Goal: Task Accomplishment & Management: Manage account settings

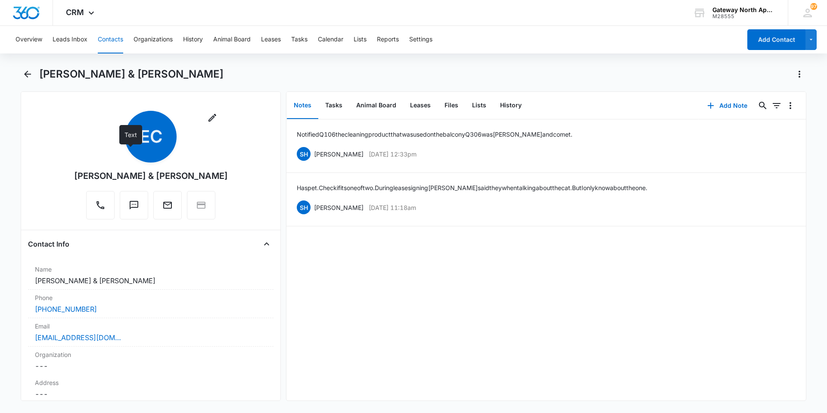
scroll to position [43, 0]
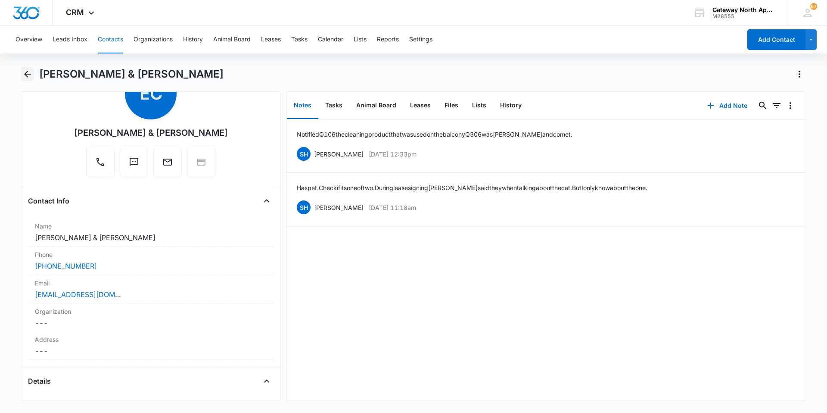
click at [29, 78] on icon "Back" at bounding box center [27, 74] width 10 height 10
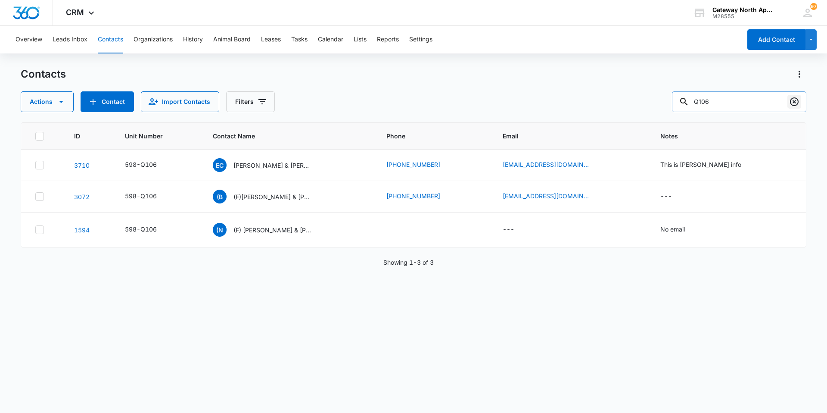
click at [792, 97] on icon "Clear" at bounding box center [794, 101] width 10 height 10
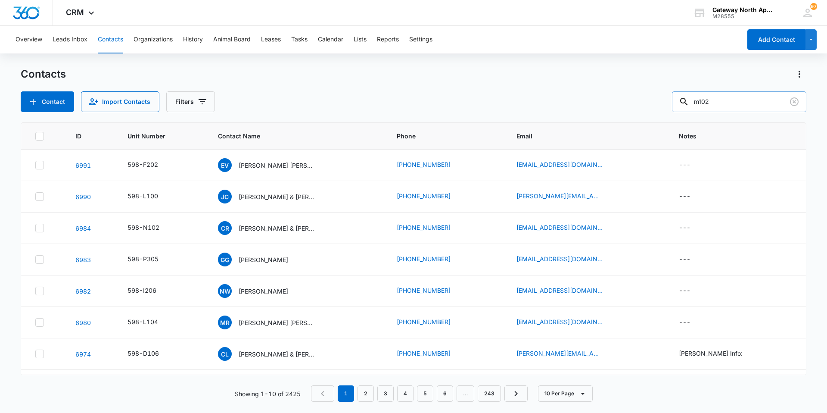
type input "m102"
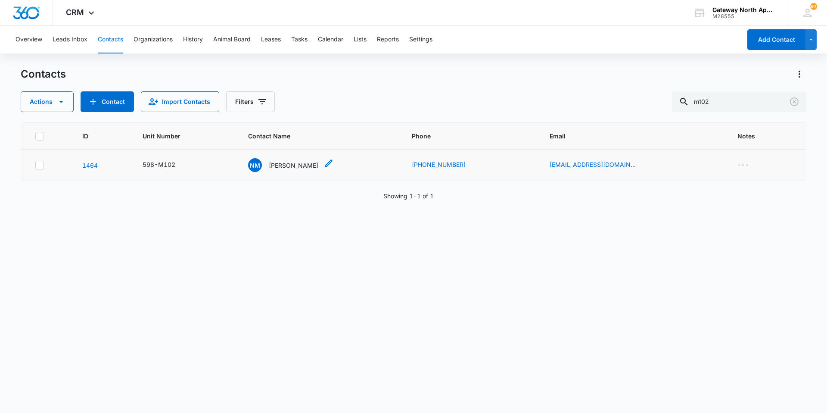
click at [278, 162] on p "[PERSON_NAME]" at bounding box center [294, 165] width 50 height 9
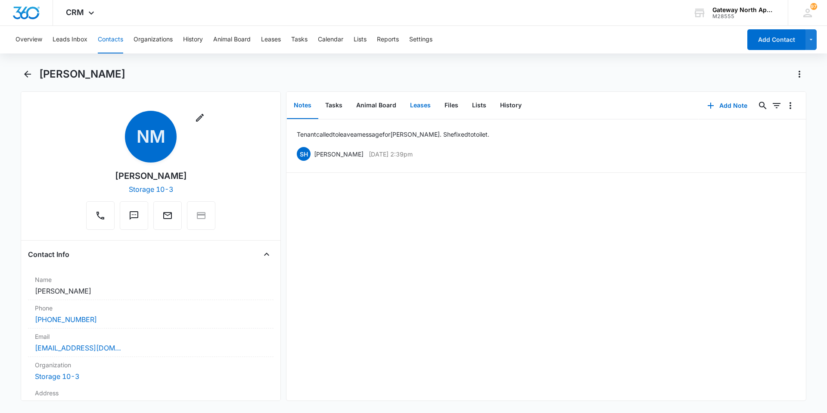
click at [422, 107] on button "Leases" at bounding box center [420, 105] width 34 height 27
click at [453, 108] on button "Files" at bounding box center [452, 105] width 28 height 27
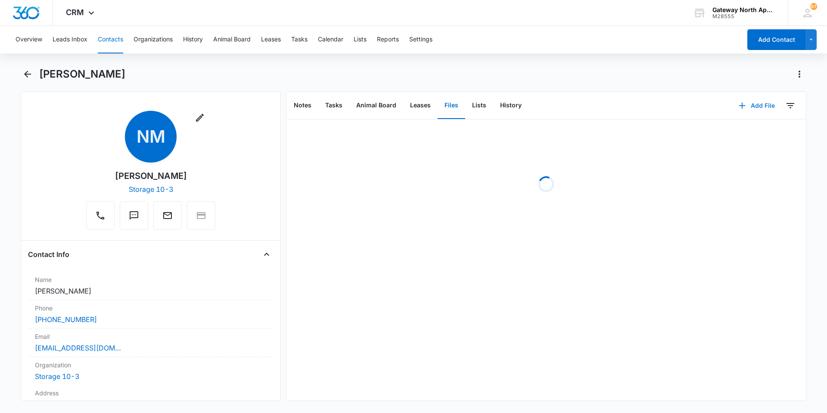
click at [754, 102] on button "Add File" at bounding box center [756, 105] width 53 height 21
click at [744, 130] on div "Upload Files" at bounding box center [745, 133] width 34 height 6
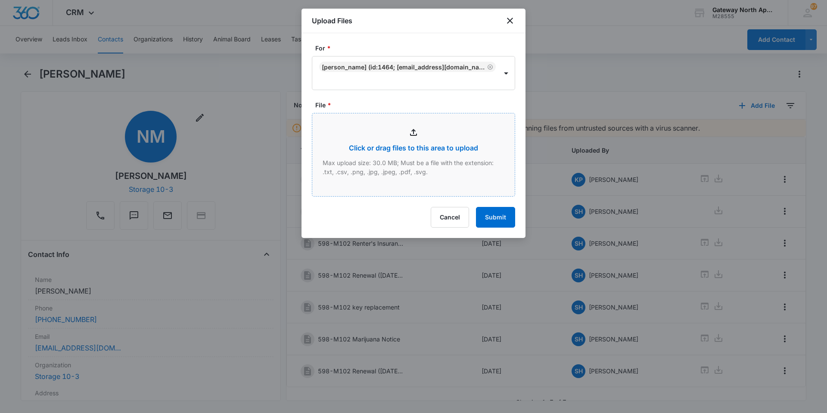
type input "C:\fakepath\Xerox Scan_10102025160349.pdf"
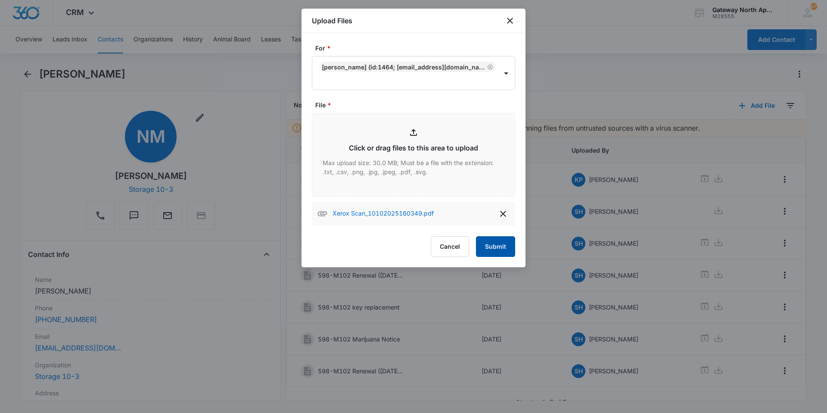
click at [490, 239] on button "Submit" at bounding box center [495, 246] width 39 height 21
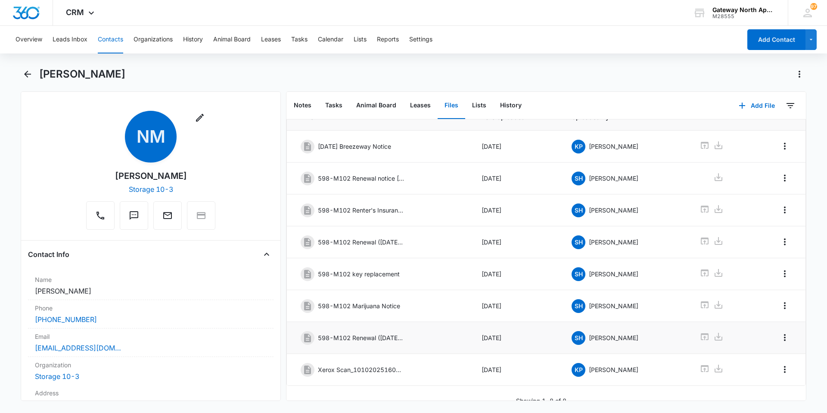
scroll to position [44, 0]
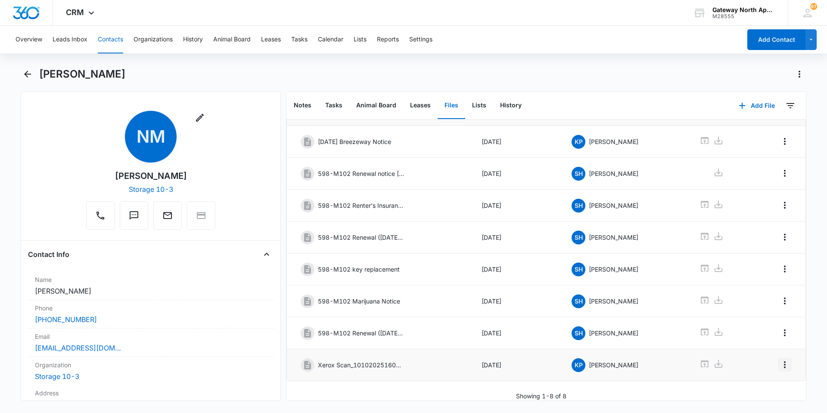
click at [779, 359] on icon "Overflow Menu" at bounding box center [784, 364] width 10 height 10
click at [759, 380] on div "Edit" at bounding box center [755, 382] width 18 height 6
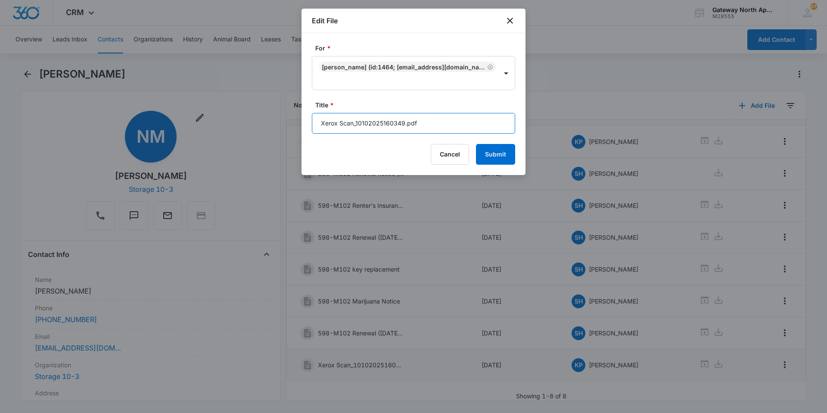
drag, startPoint x: 444, startPoint y: 125, endPoint x: 310, endPoint y: 137, distance: 134.0
click at [310, 137] on div "For * [PERSON_NAME] (ID:1464; [EMAIL_ADDRESS][DOMAIN_NAME]; 720-365-0086) Title…" at bounding box center [413, 104] width 224 height 142
click at [396, 119] on input "598-M102 Renewal" at bounding box center [413, 123] width 203 height 21
type input "598-M102 Renewal [DATE]-[DATE]"
click at [512, 157] on button "Submit" at bounding box center [495, 154] width 39 height 21
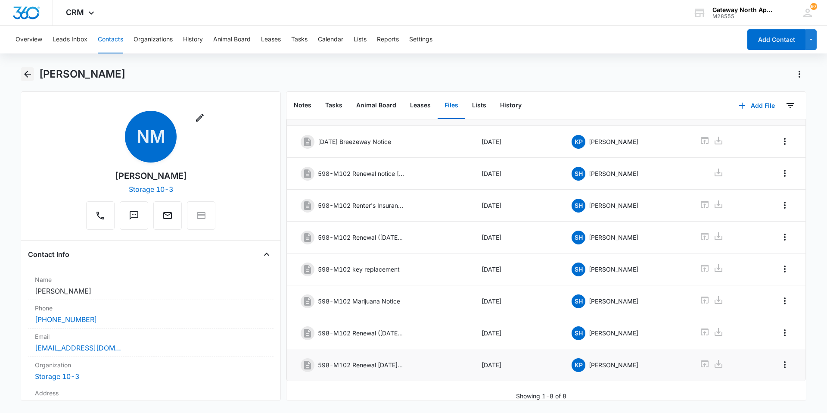
click at [33, 74] on div "[PERSON_NAME]" at bounding box center [413, 79] width 785 height 24
click at [32, 74] on icon "Back" at bounding box center [27, 74] width 10 height 10
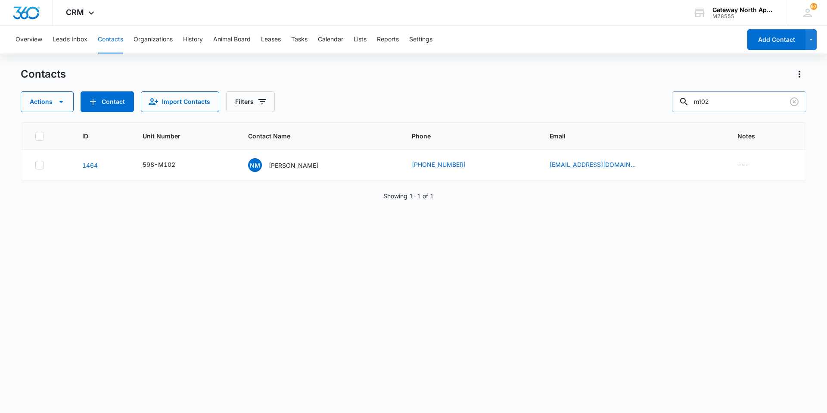
click at [745, 104] on input "m102" at bounding box center [739, 101] width 134 height 21
type input "m"
type input "E306"
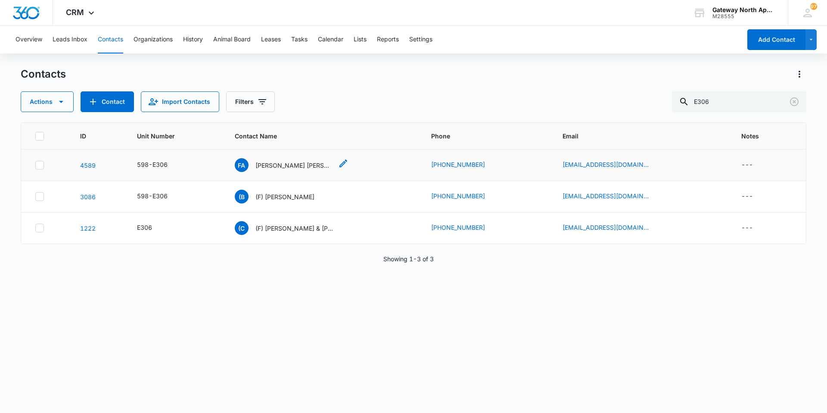
click at [280, 163] on p "[PERSON_NAME] [PERSON_NAME][GEOGRAPHIC_DATA]" at bounding box center [294, 165] width 78 height 9
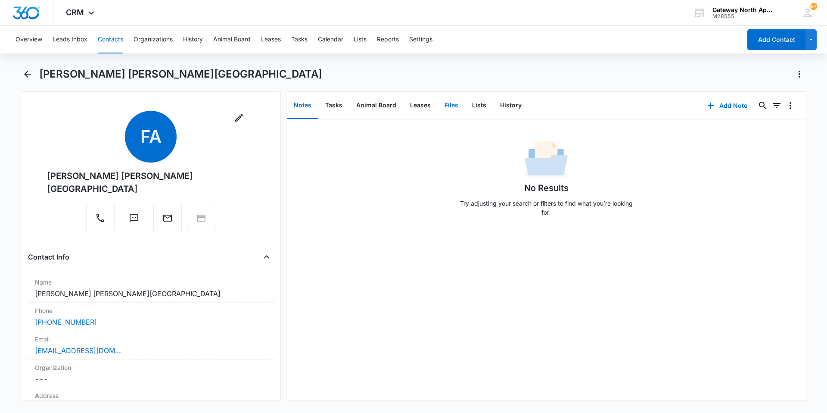
click at [453, 106] on button "Files" at bounding box center [452, 105] width 28 height 27
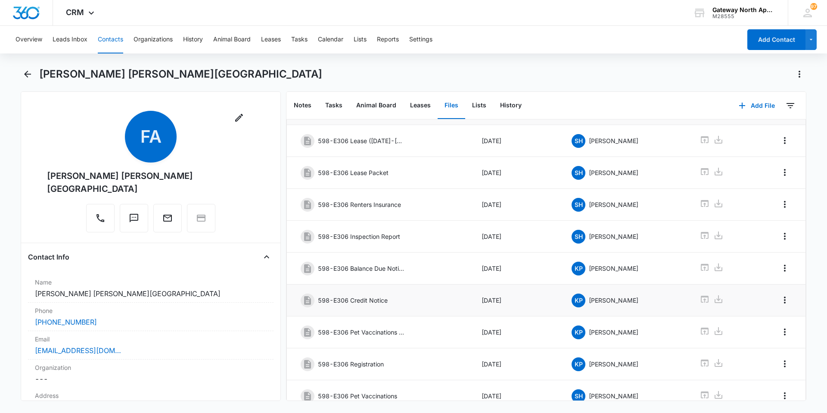
scroll to position [76, 0]
